Goal: Task Accomplishment & Management: Use online tool/utility

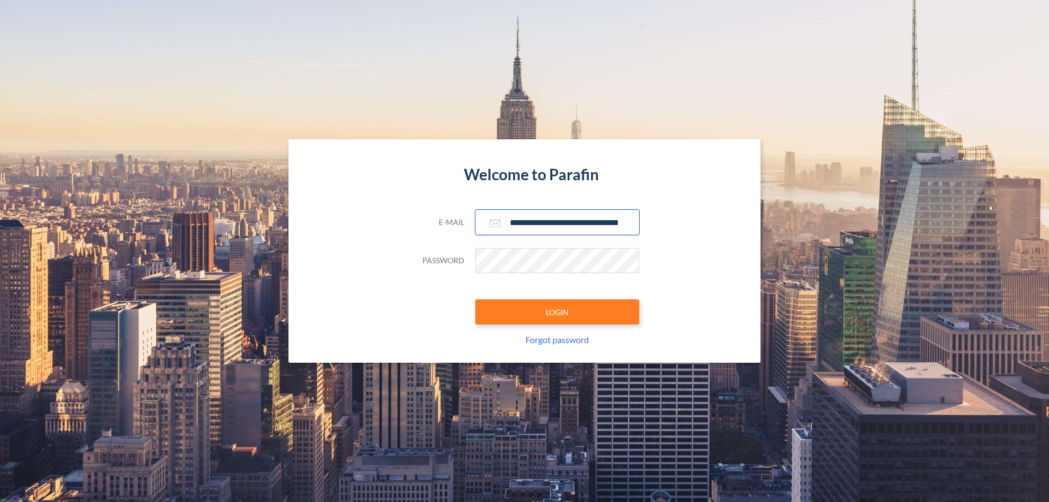
type input "**********"
click at [557, 312] on button "LOGIN" at bounding box center [557, 311] width 164 height 25
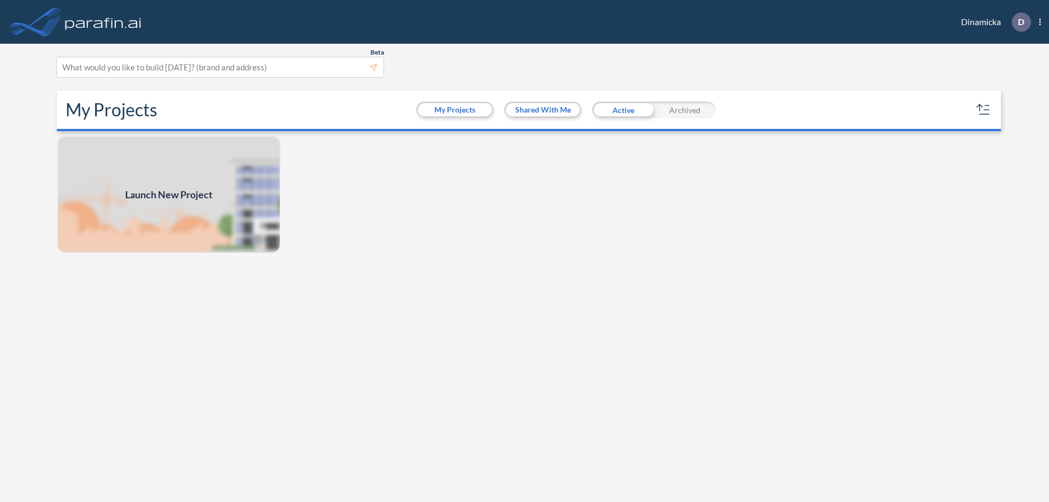
scroll to position [3, 0]
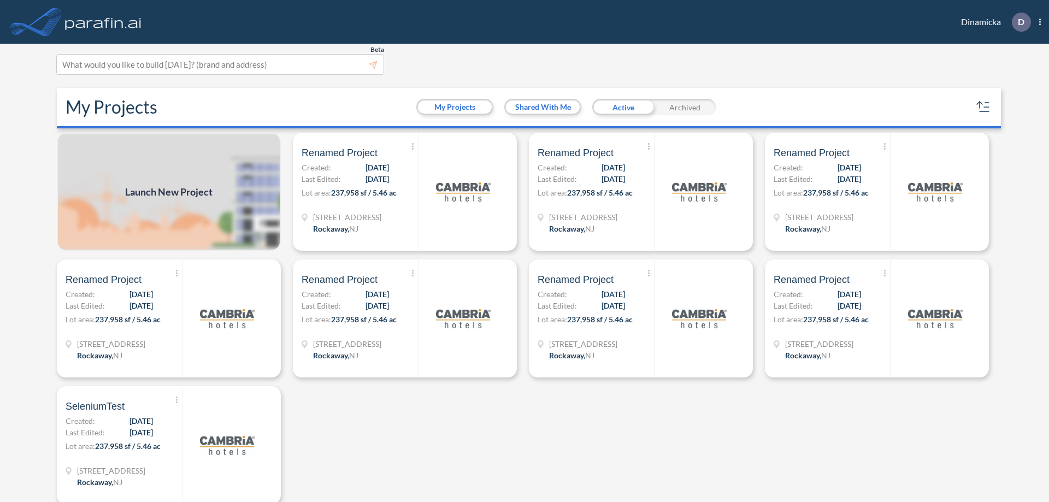
click at [169, 192] on span "Launch New Project" at bounding box center [168, 192] width 87 height 15
